Goal: Task Accomplishment & Management: Manage account settings

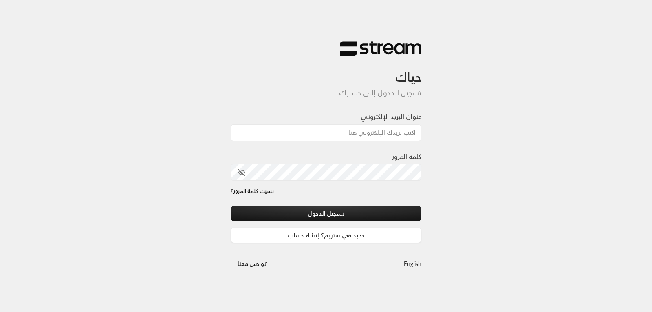
type input "[EMAIL_ADDRESS][DOMAIN_NAME]"
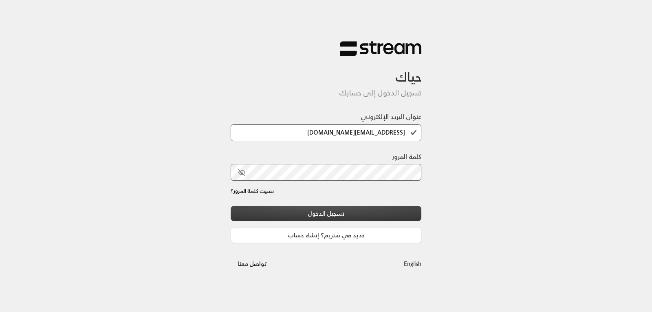
click at [326, 212] on button "تسجيل الدخول" at bounding box center [326, 213] width 191 height 15
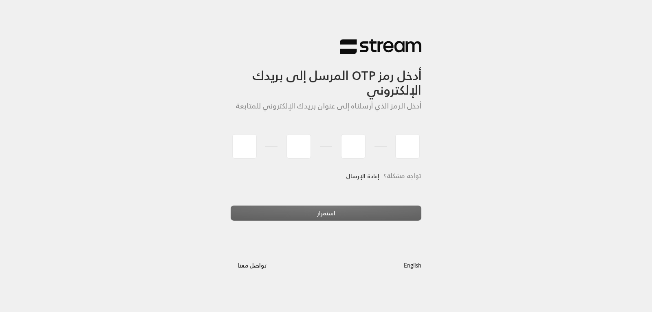
click at [364, 176] on link "إعادة الإرسال" at bounding box center [362, 176] width 33 height 17
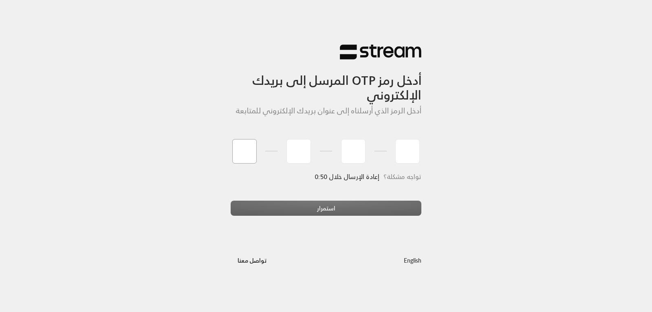
type input "2"
type input "6"
type input "3"
type input "6"
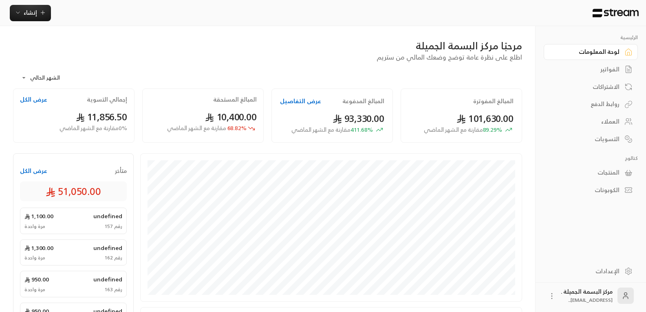
click at [615, 117] on div "العملاء" at bounding box center [587, 121] width 66 height 8
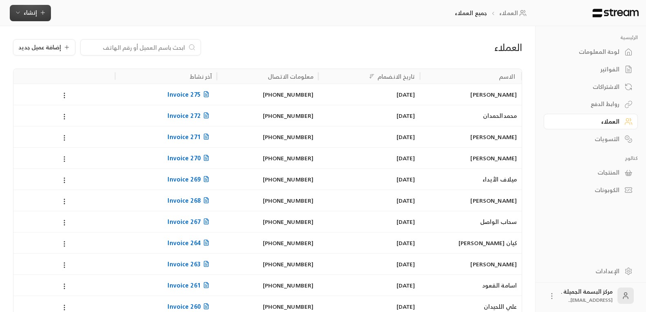
click at [37, 13] on span "إنشاء" at bounding box center [30, 12] width 31 height 10
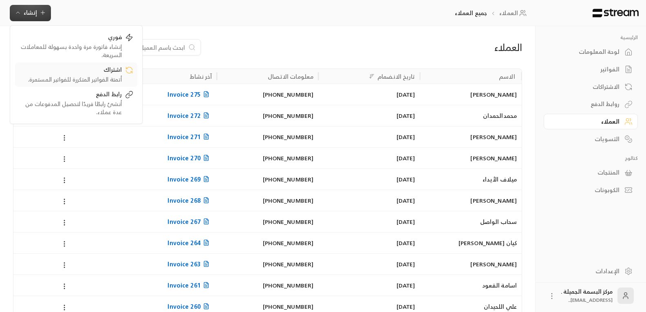
click at [102, 76] on div "أتمتة الفواتير المتكررة للفواتير المستمرة." at bounding box center [70, 79] width 103 height 8
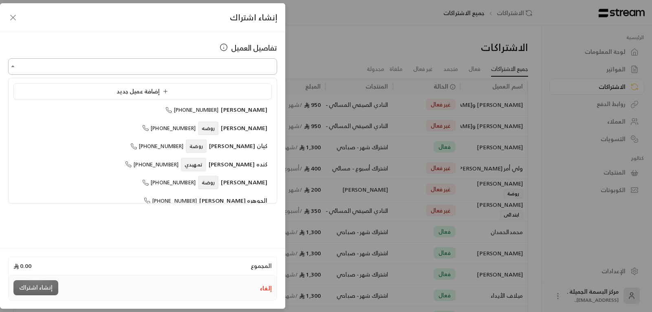
click at [253, 62] on input "اختر العميل" at bounding box center [142, 67] width 269 height 14
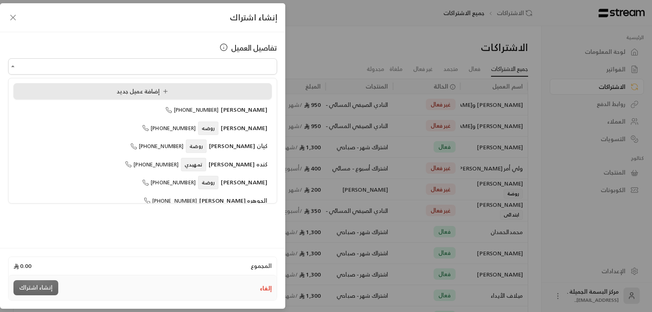
click at [116, 90] on div "إضافة عميل جديد" at bounding box center [142, 91] width 249 height 9
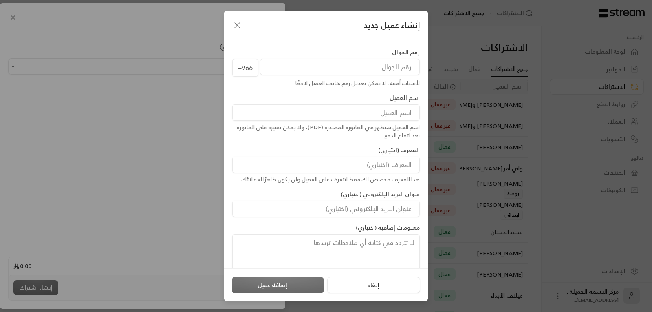
click at [211, 202] on div "إنشاء عميل جديد رقم الجوال +966 لأسباب أمنية، لا يمكن تعديل رقم هاتف العميل لاح…" at bounding box center [326, 156] width 652 height 312
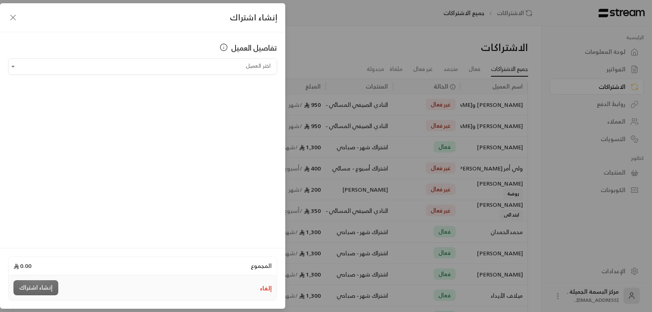
click at [529, 106] on div "إنشاء اشتراك تفاصيل العميل اختر العميل اختر العميل المجموع 0.00 إلغاء إنشاء اشت…" at bounding box center [326, 156] width 652 height 312
click at [7, 16] on div "إنشاء اشتراك" at bounding box center [142, 17] width 285 height 29
click at [9, 15] on icon "button" at bounding box center [13, 18] width 10 height 10
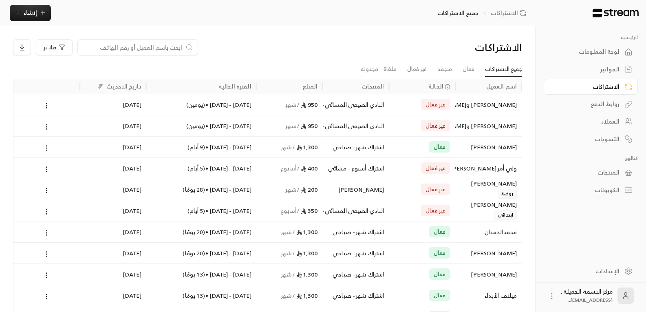
click at [508, 108] on div "[PERSON_NAME] و[PERSON_NAME]" at bounding box center [488, 104] width 57 height 21
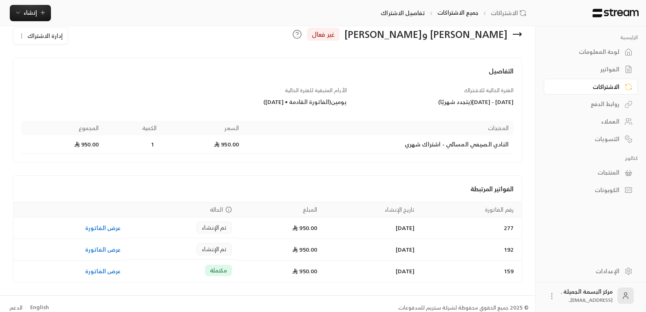
scroll to position [22, 0]
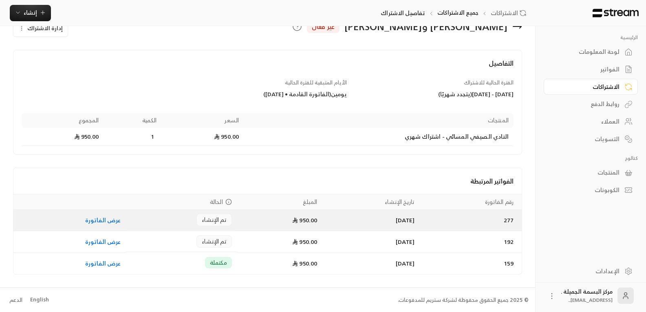
click at [102, 218] on link "عرض الفاتورة" at bounding box center [103, 220] width 36 height 10
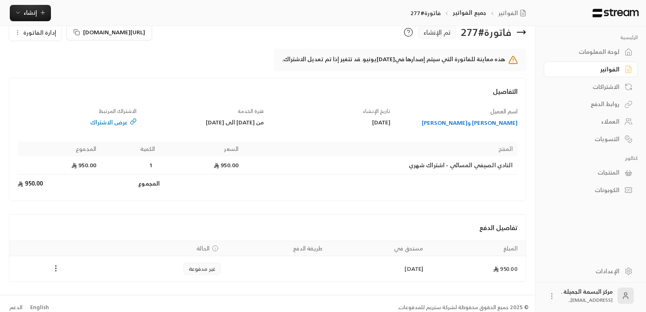
scroll to position [24, 0]
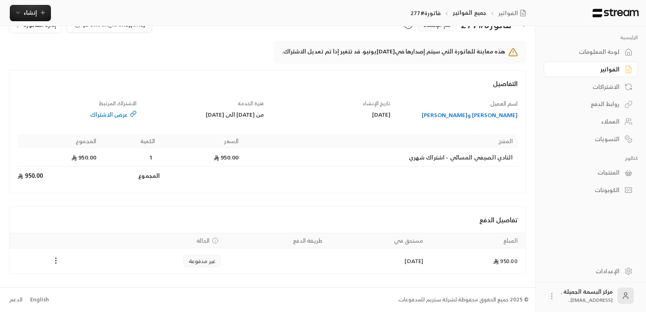
drag, startPoint x: 54, startPoint y: 262, endPoint x: 34, endPoint y: 255, distance: 21.1
click at [34, 255] on td "Payments" at bounding box center [55, 260] width 93 height 25
click at [52, 262] on icon "Payments" at bounding box center [56, 260] width 8 height 8
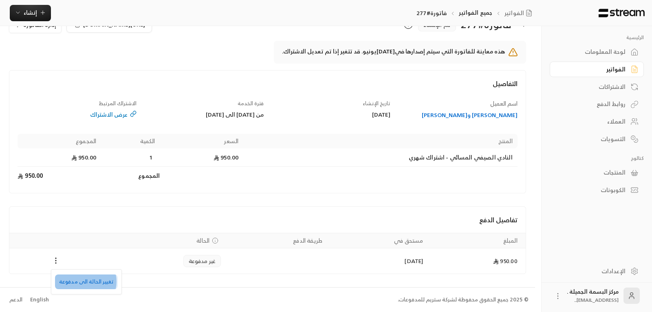
click at [81, 281] on li "تغيير الحالة الى مدفوعة" at bounding box center [86, 281] width 63 height 15
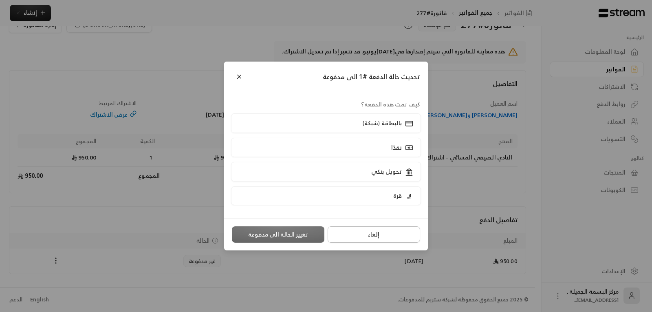
click at [381, 240] on button "إلغاء" at bounding box center [374, 234] width 93 height 16
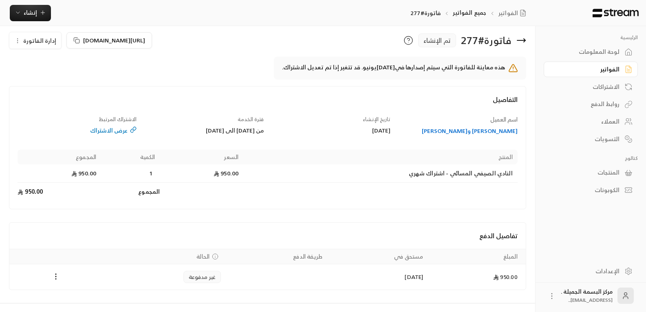
scroll to position [0, 0]
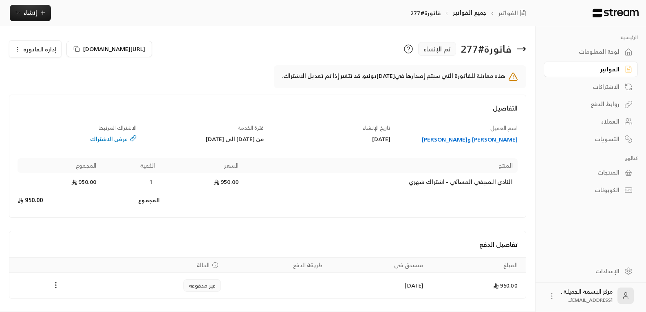
click at [520, 46] on icon at bounding box center [521, 49] width 10 height 10
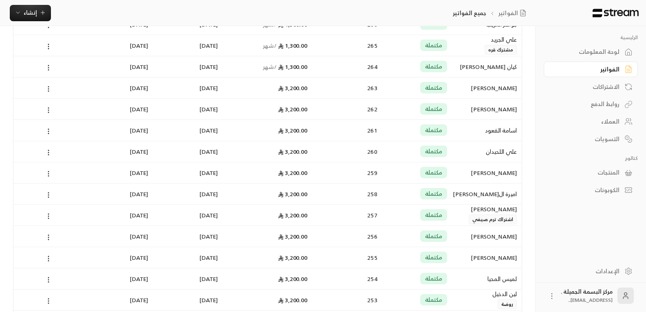
scroll to position [326, 0]
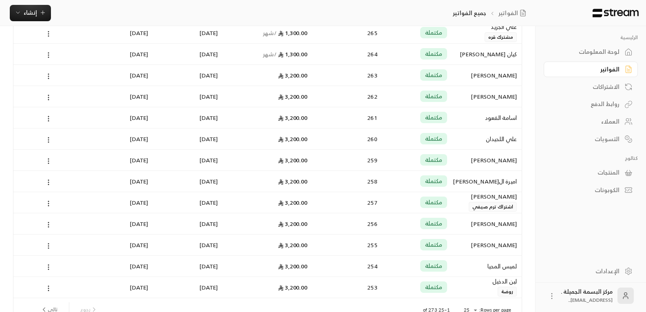
click at [498, 179] on div "اميرة ال[PERSON_NAME]" at bounding box center [487, 181] width 60 height 21
